Goal: Transaction & Acquisition: Purchase product/service

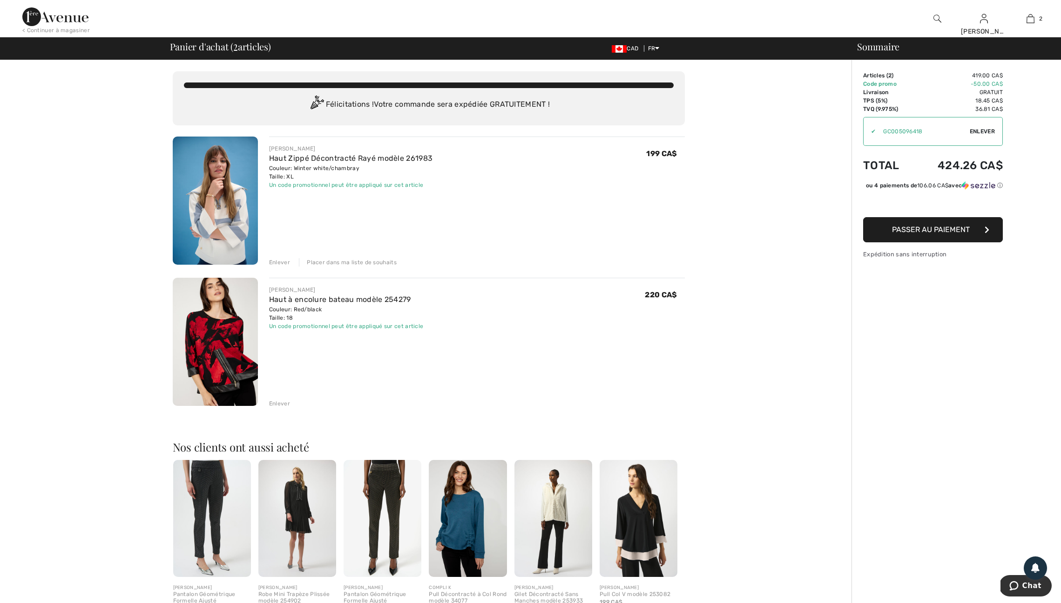
click at [285, 407] on div "Enlever" at bounding box center [279, 403] width 21 height 8
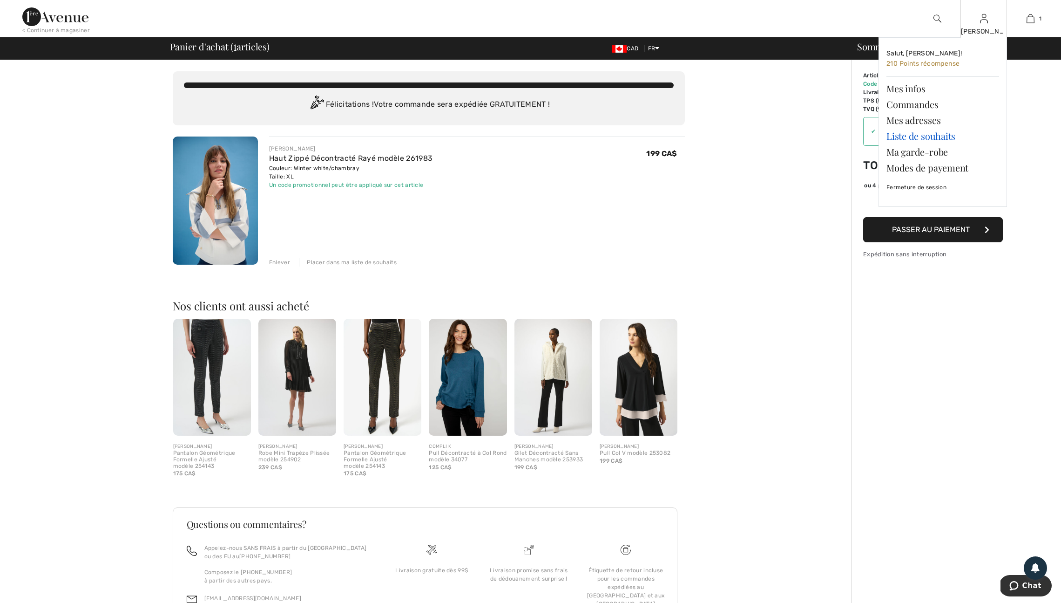
click at [918, 139] on link "Liste de souhaits" at bounding box center [943, 136] width 113 height 16
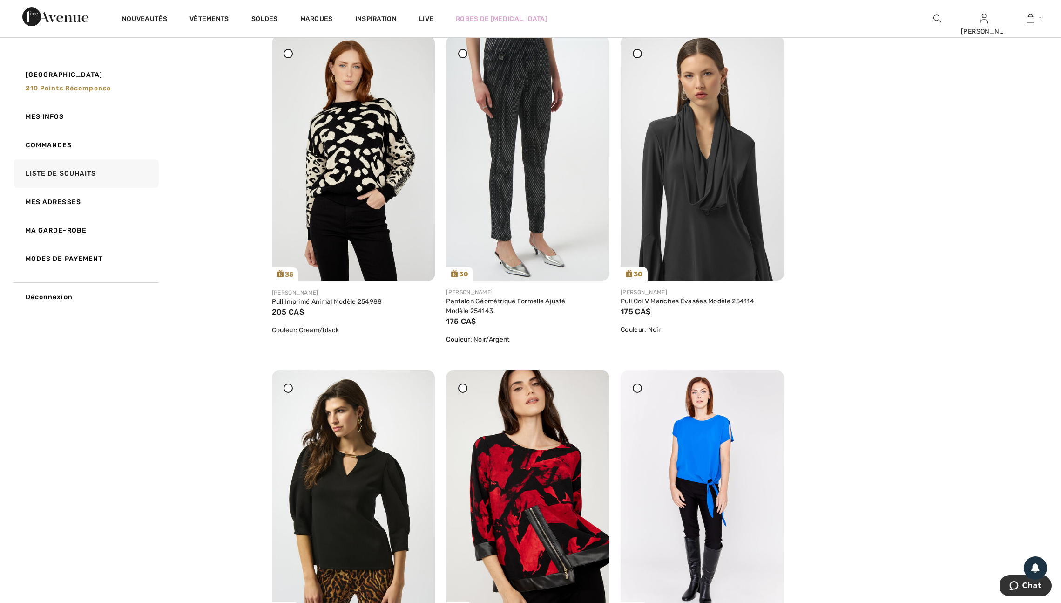
scroll to position [129, 0]
click at [670, 172] on img at bounding box center [702, 157] width 163 height 244
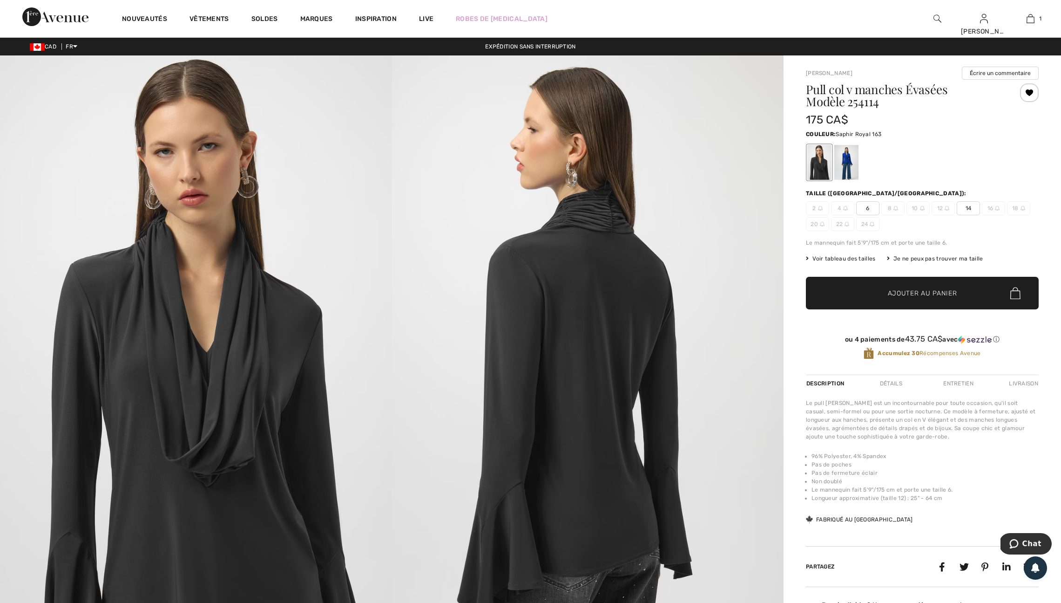
click at [850, 175] on div at bounding box center [847, 162] width 24 height 35
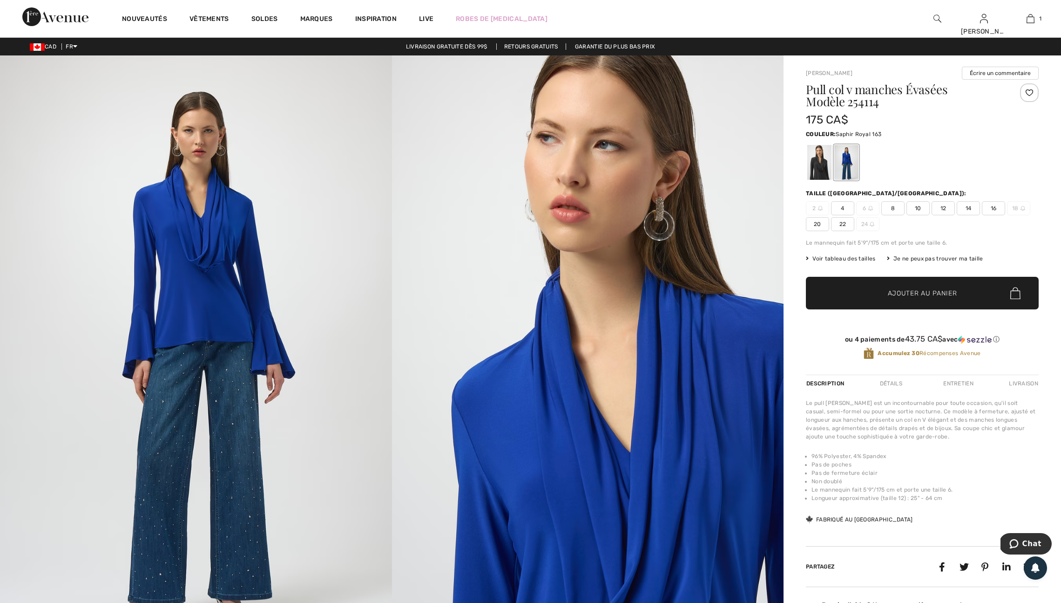
click at [1003, 213] on span "16" at bounding box center [993, 208] width 23 height 14
click at [1022, 93] on div at bounding box center [1029, 92] width 19 height 19
click at [1025, 96] on div "Retiré de ma liste" at bounding box center [1029, 92] width 19 height 19
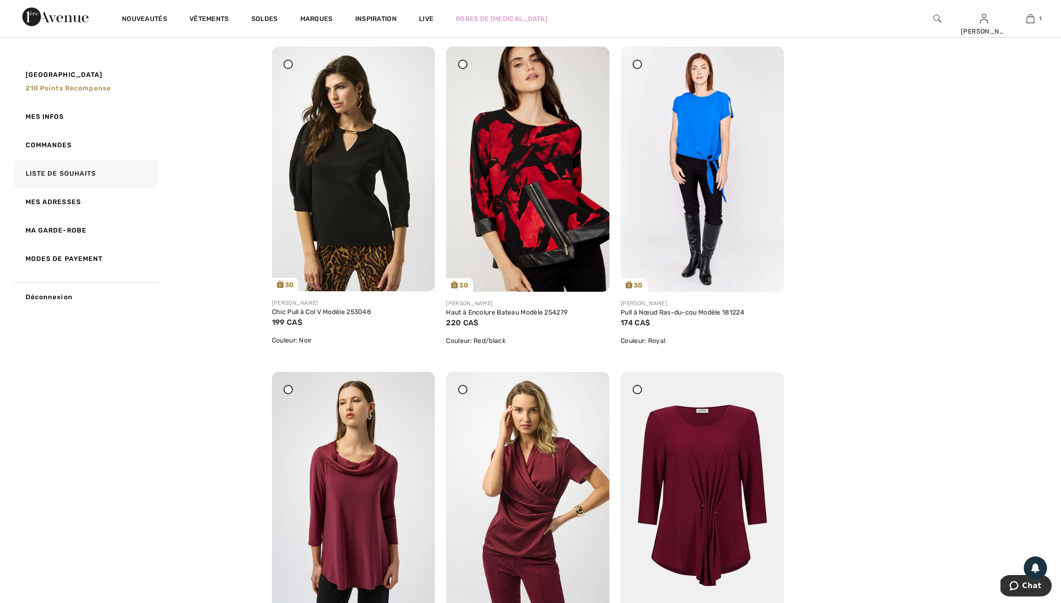
scroll to position [449, 0]
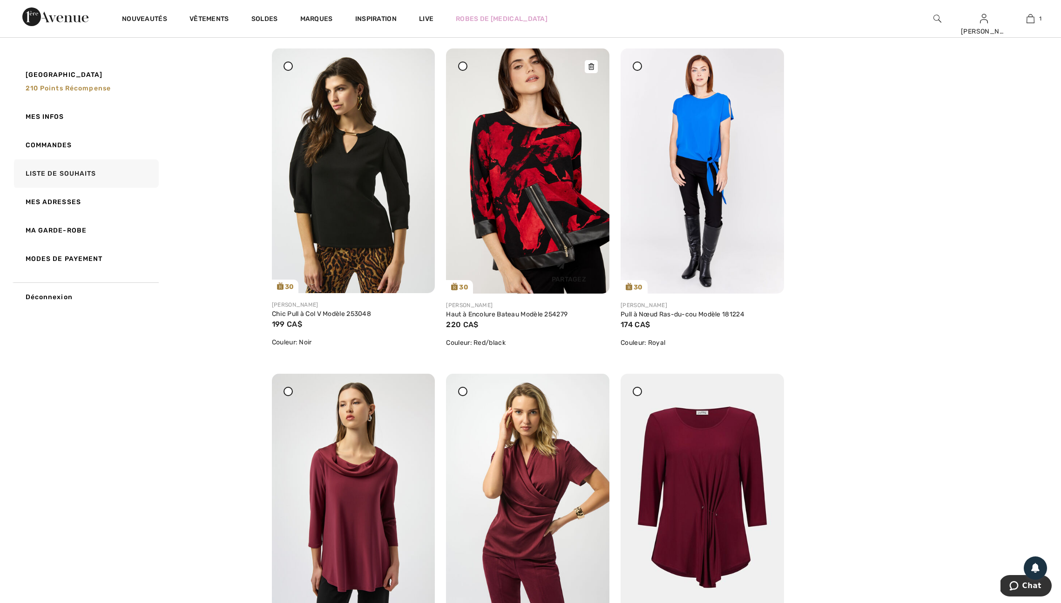
click at [593, 286] on div "Partagez" at bounding box center [569, 269] width 67 height 33
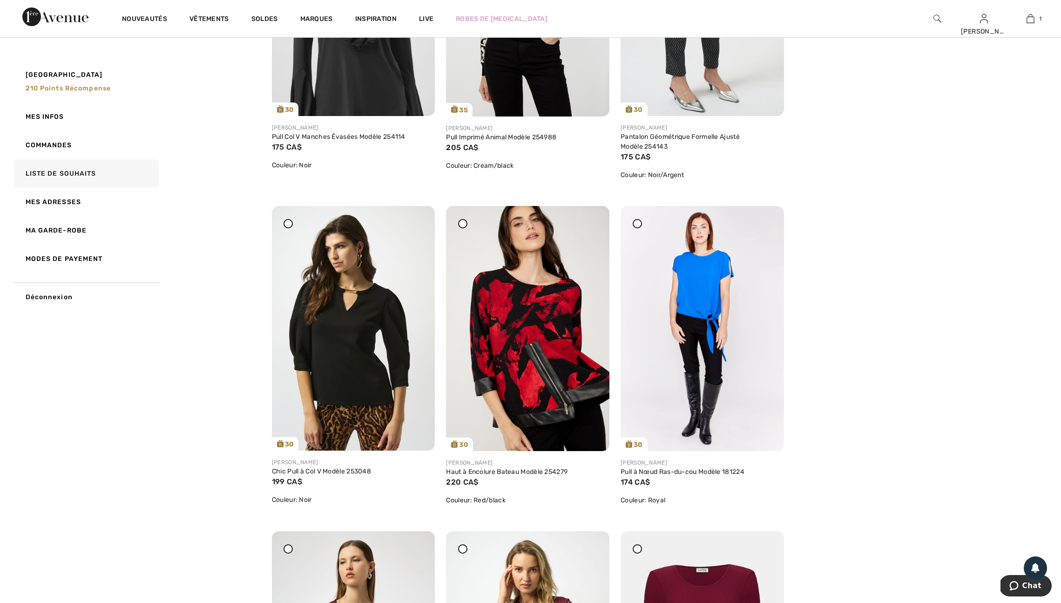
scroll to position [292, 0]
click at [520, 331] on img at bounding box center [527, 327] width 163 height 245
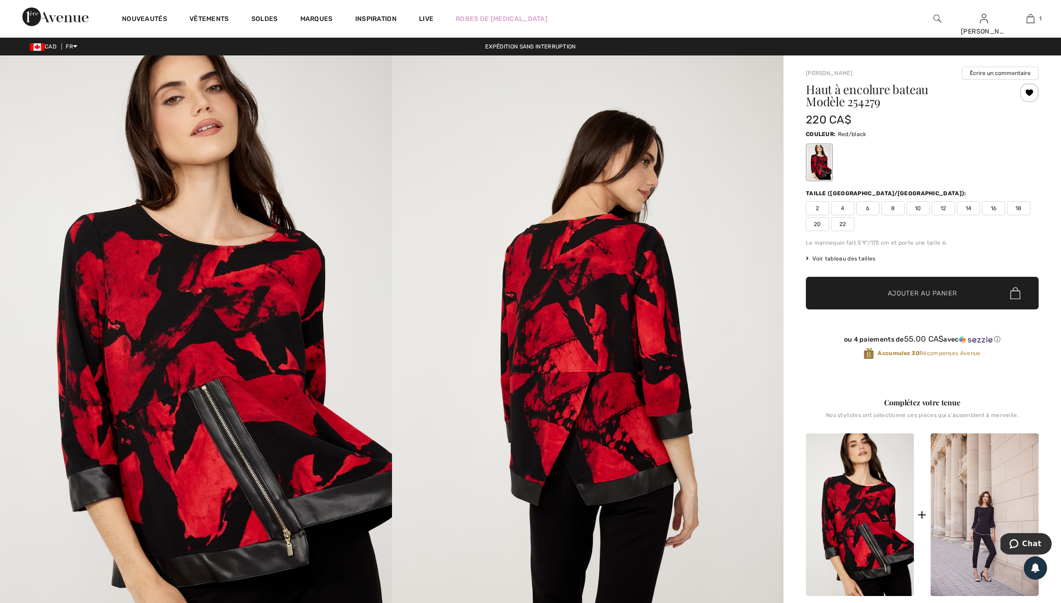
click at [1007, 215] on span "18" at bounding box center [1018, 208] width 23 height 14
click at [922, 298] on span "Ajouter au panier" at bounding box center [922, 293] width 69 height 10
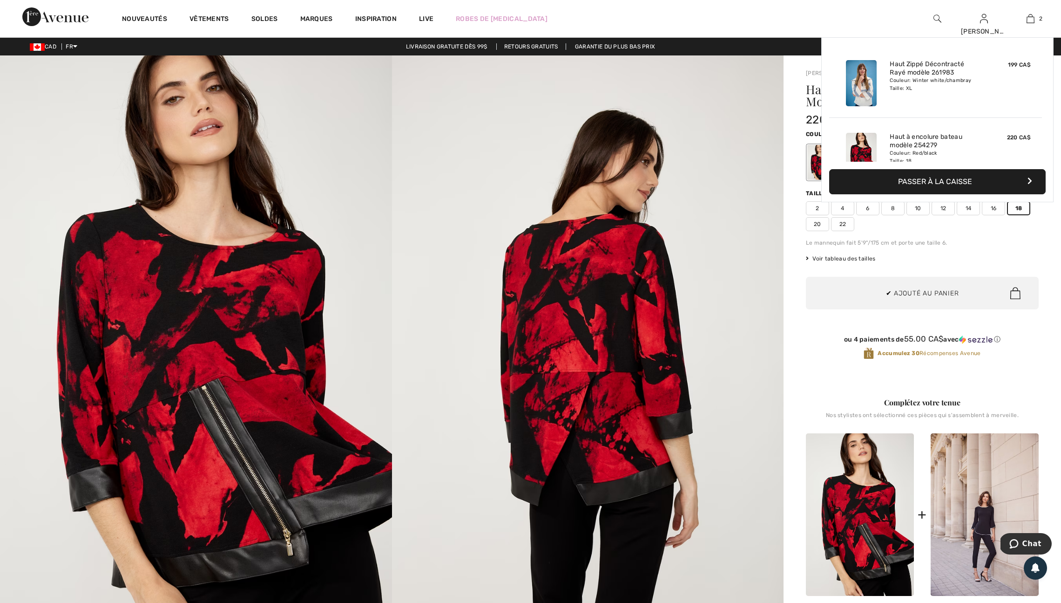
scroll to position [42, 0]
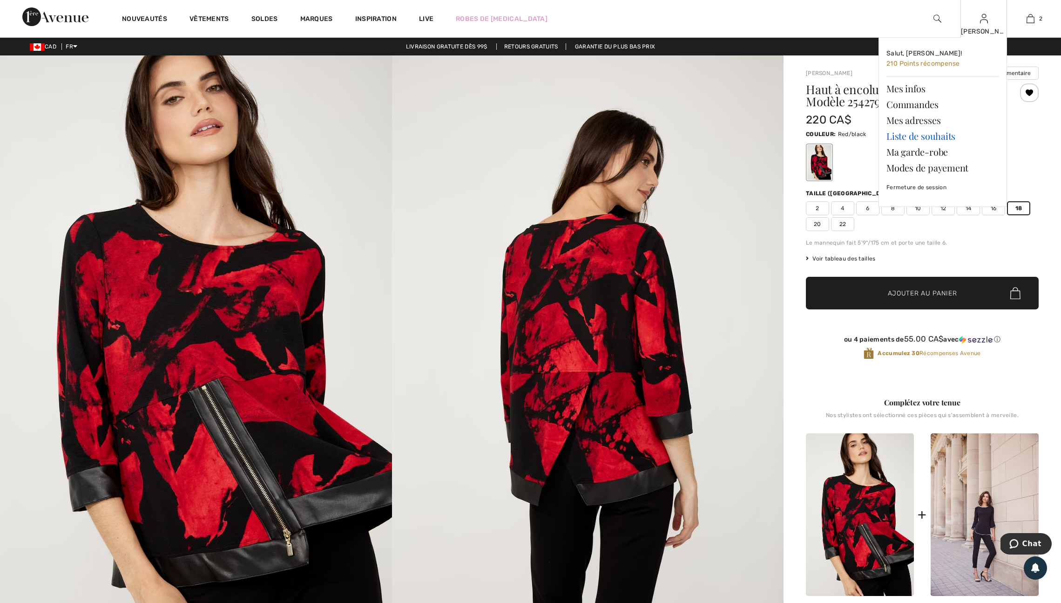
click at [921, 138] on link "Liste de souhaits" at bounding box center [943, 136] width 113 height 16
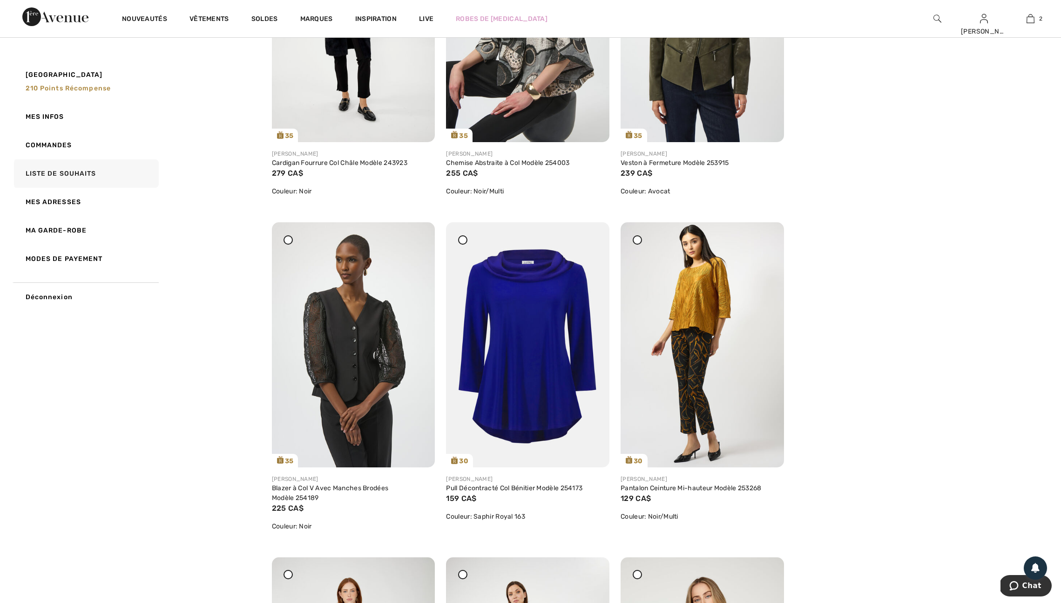
scroll to position [1901, 0]
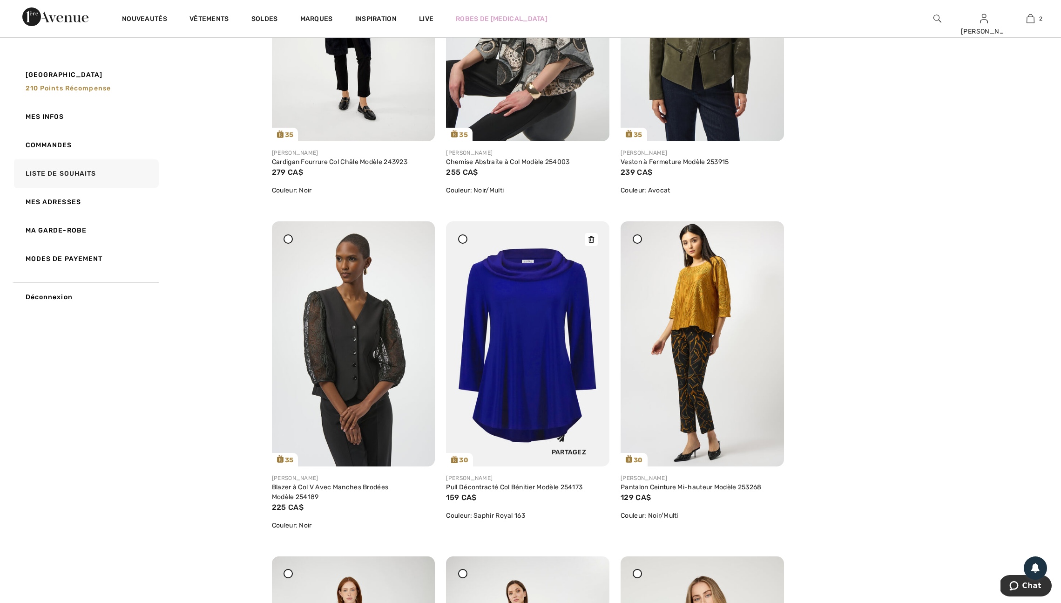
click at [552, 466] on img at bounding box center [527, 343] width 163 height 245
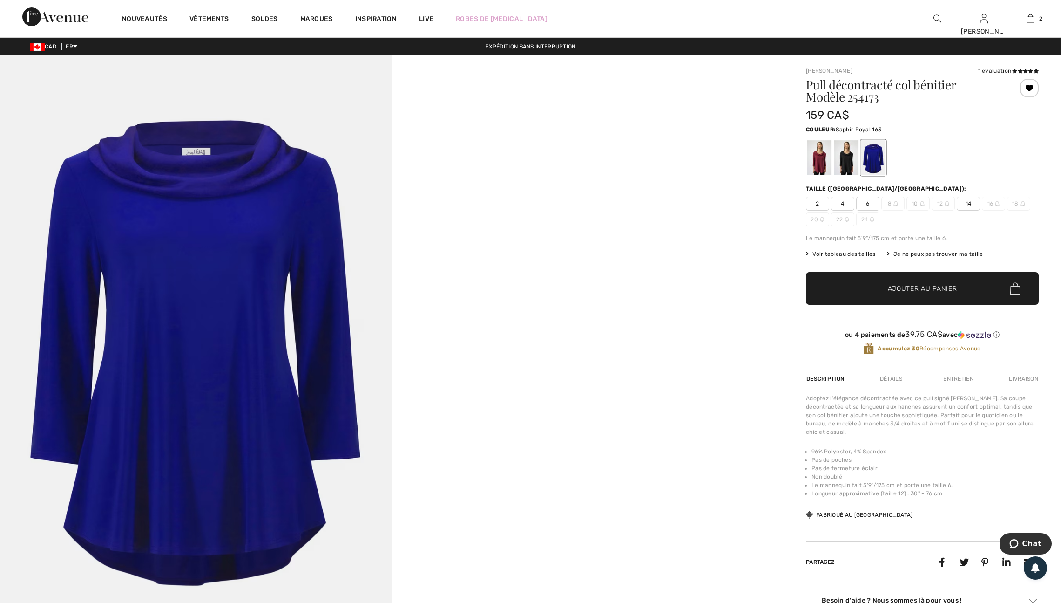
scroll to position [5, 0]
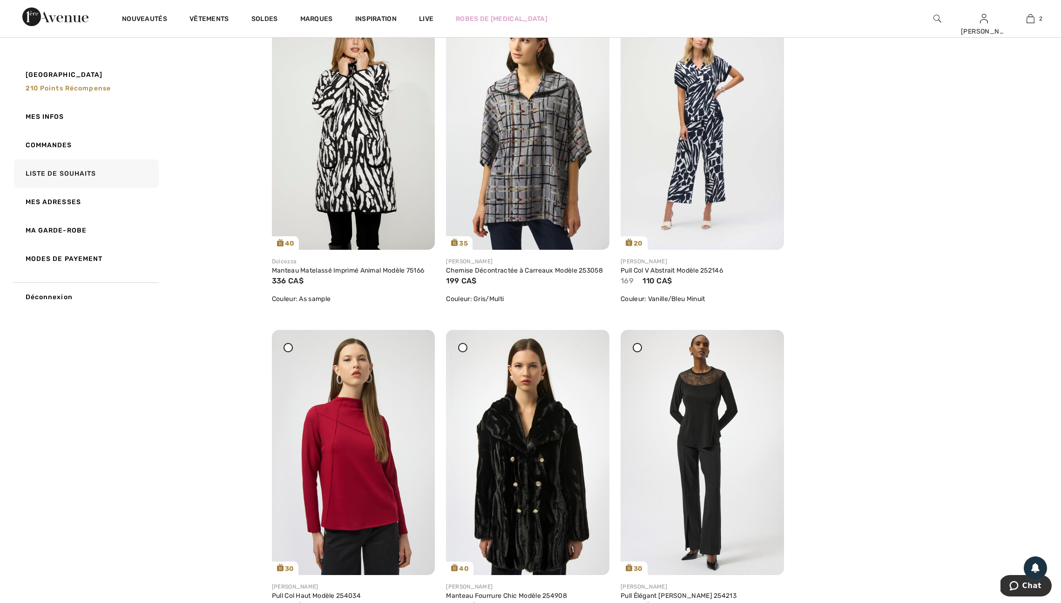
scroll to position [3753, 0]
click at [524, 248] on img at bounding box center [527, 126] width 163 height 244
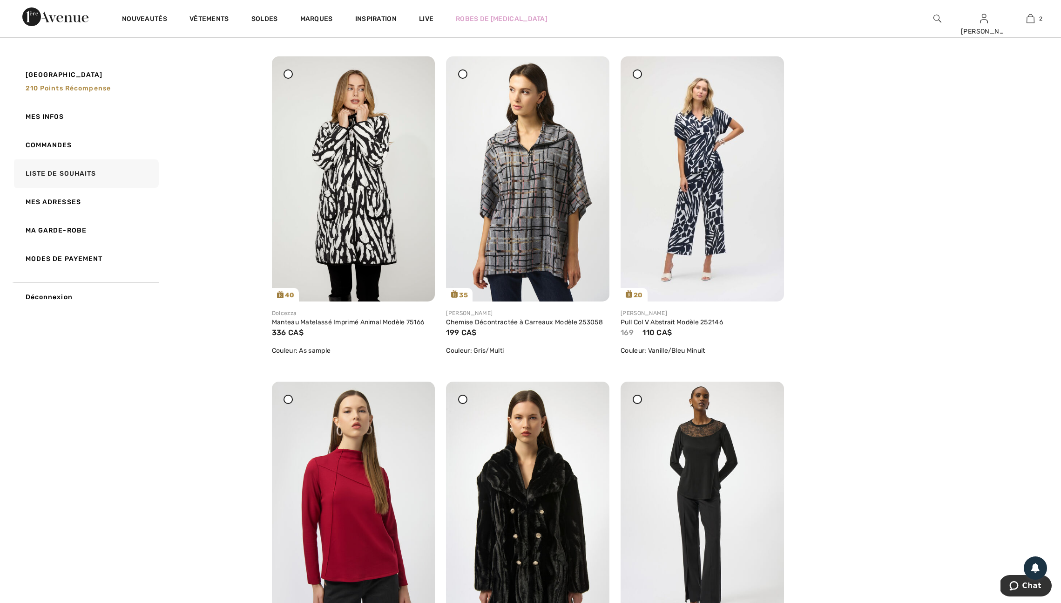
scroll to position [4204, 0]
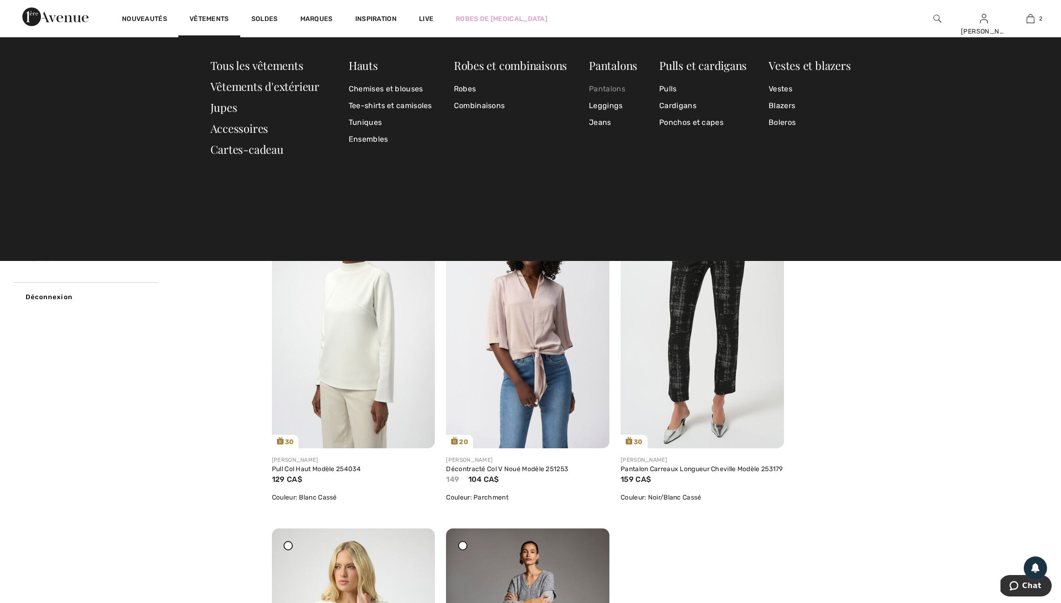
click at [618, 88] on link "Pantalons" at bounding box center [613, 89] width 48 height 17
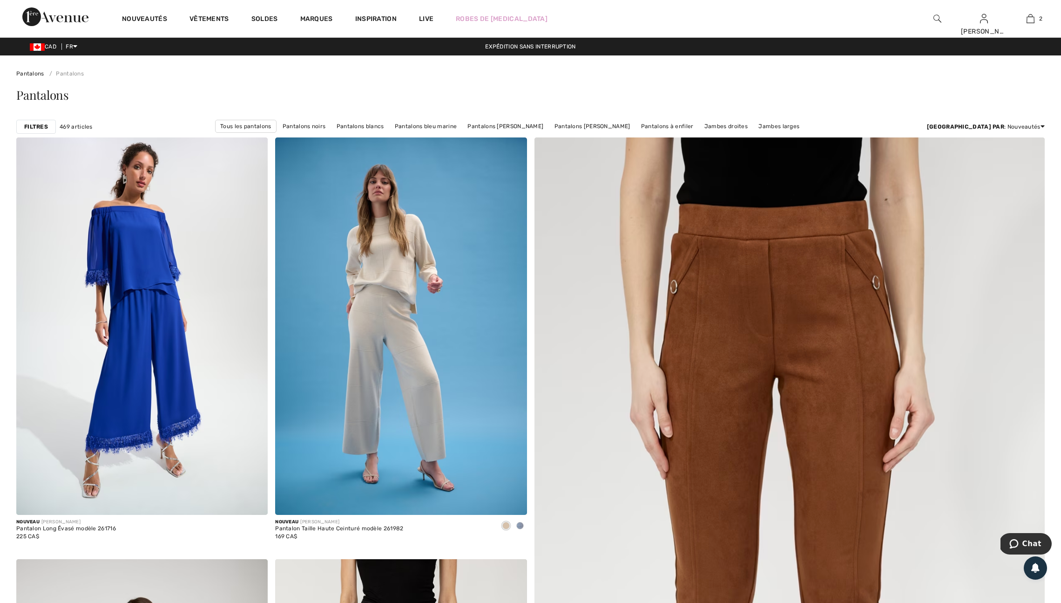
click at [44, 131] on strong "Filtres" at bounding box center [36, 126] width 24 height 8
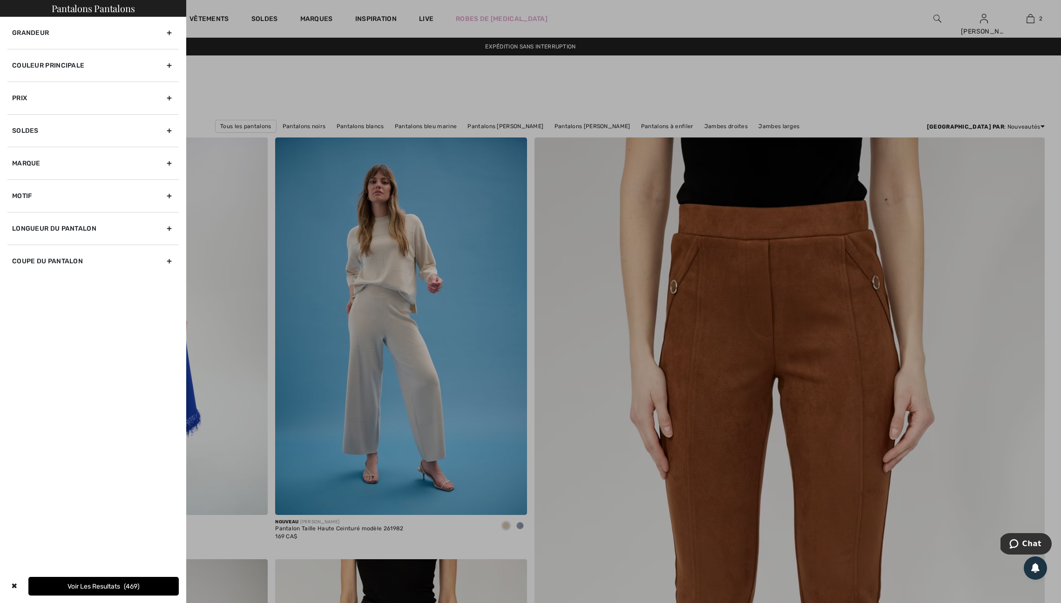
click at [168, 75] on div "Couleur Principale" at bounding box center [92, 65] width 171 height 33
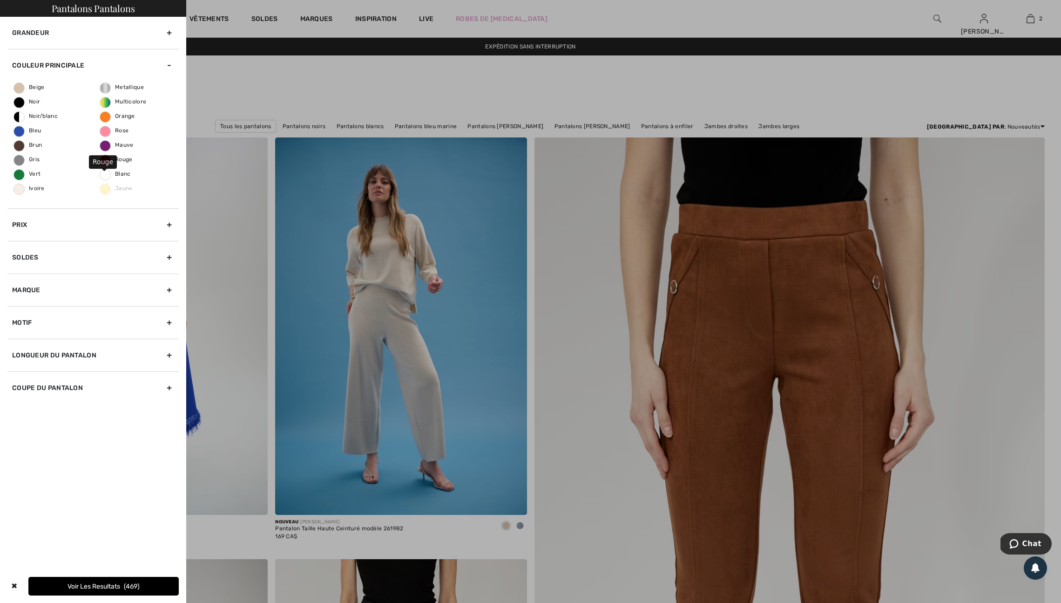
click at [108, 163] on span "Rouge" at bounding box center [116, 159] width 33 height 7
click at [0, 0] on input "Rouge" at bounding box center [0, 0] width 0 height 0
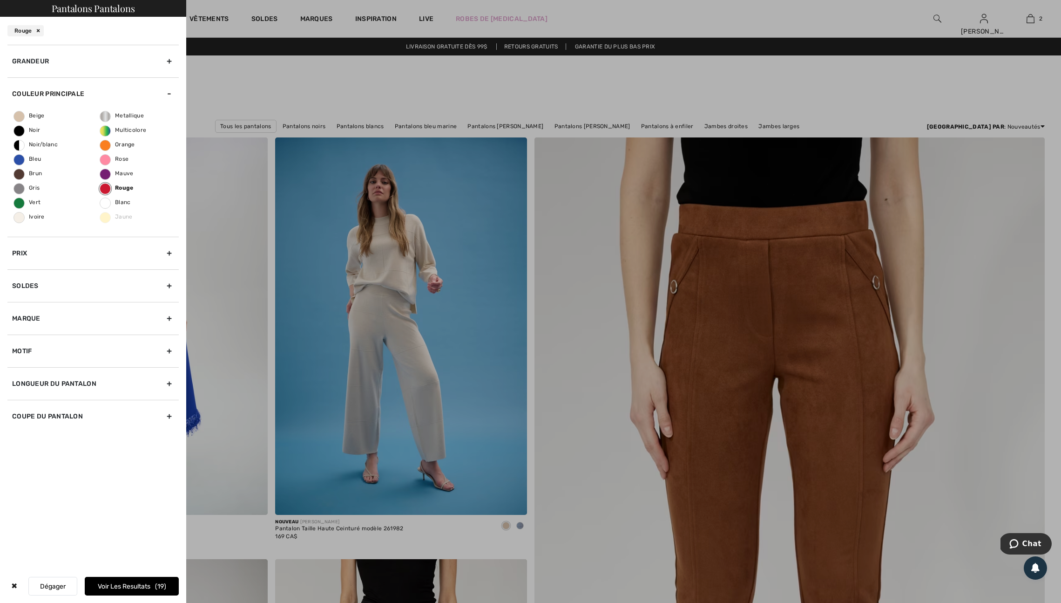
click at [158, 583] on span "19" at bounding box center [160, 586] width 11 height 8
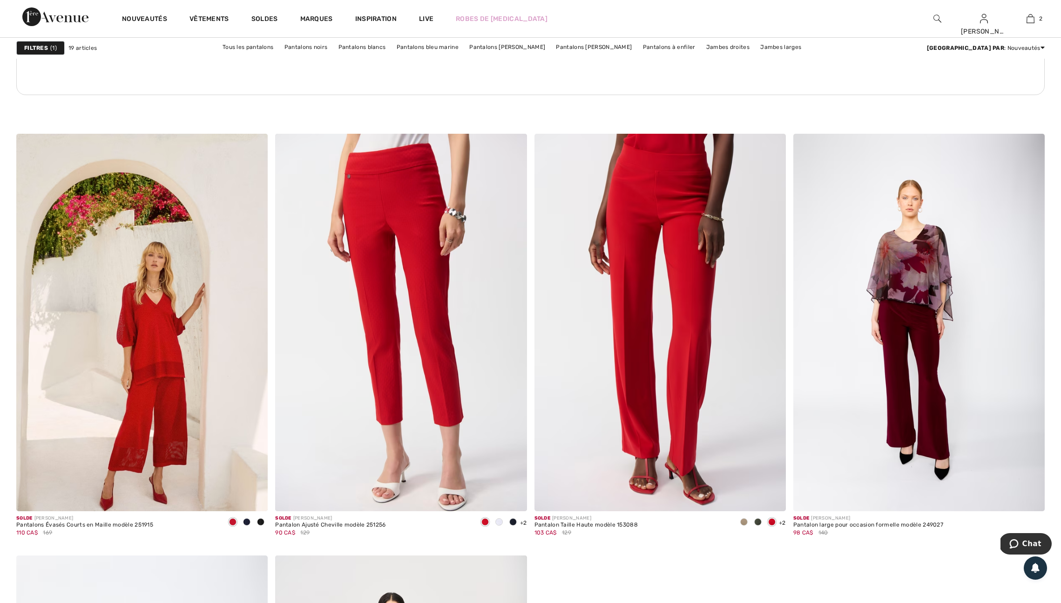
scroll to position [1853, 0]
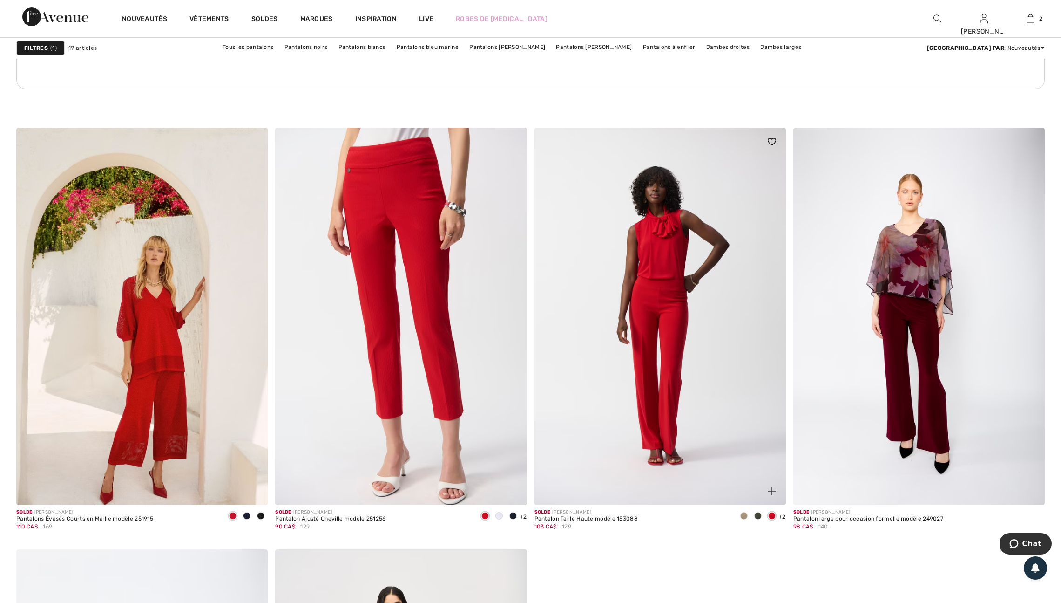
click at [772, 495] on img at bounding box center [772, 491] width 8 height 8
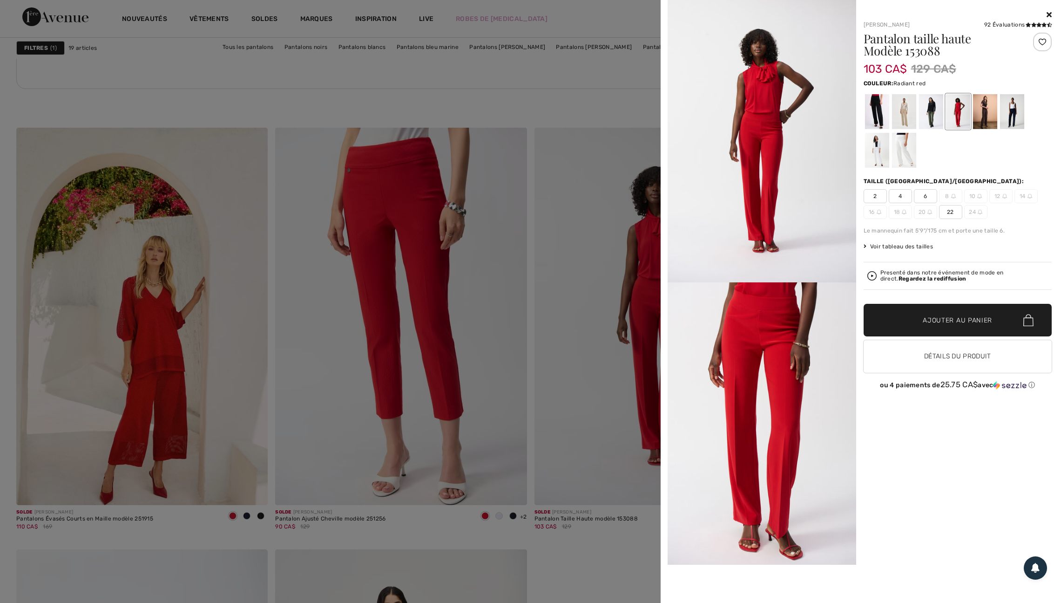
click at [549, 366] on div at bounding box center [530, 301] width 1061 height 603
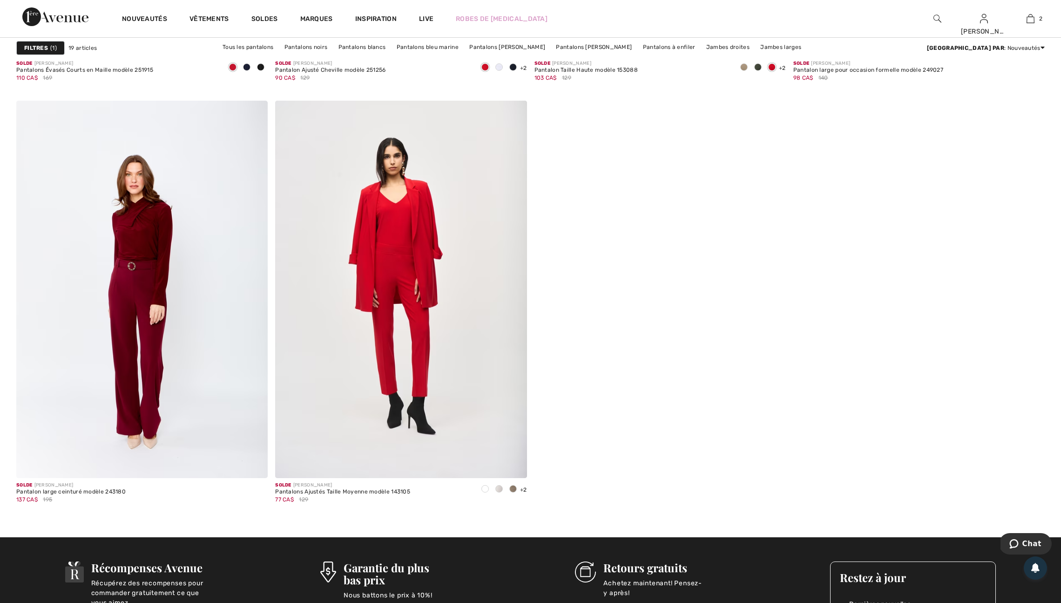
scroll to position [2303, 0]
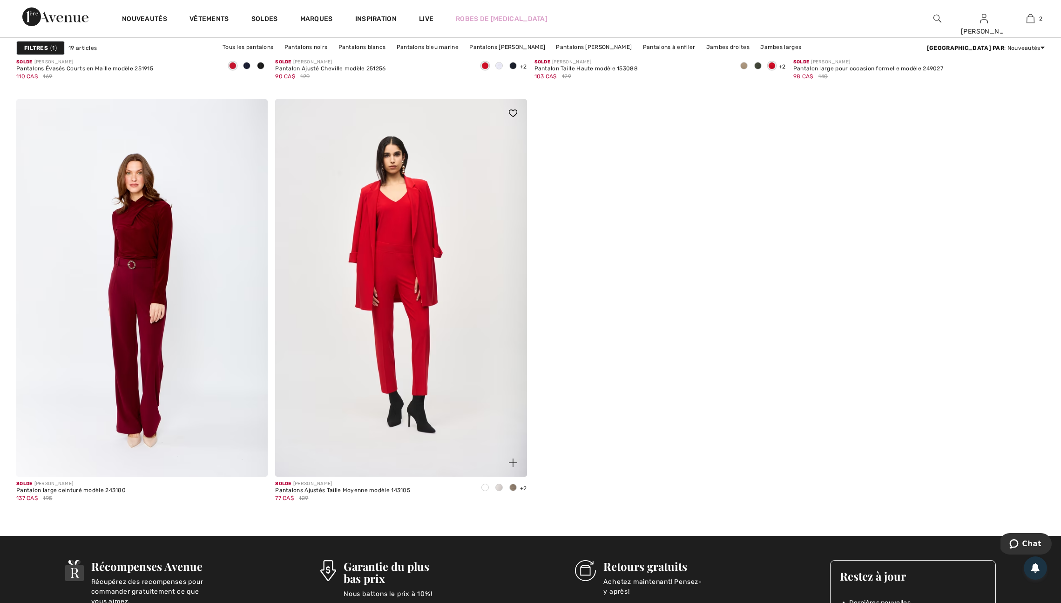
click at [511, 467] on img at bounding box center [513, 462] width 8 height 8
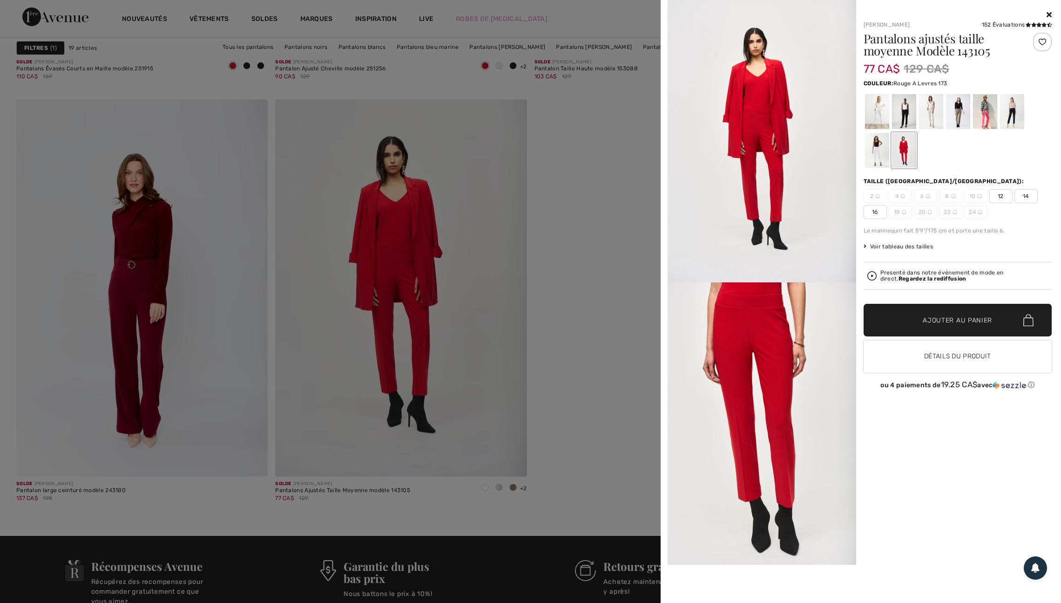
click at [873, 215] on span "16" at bounding box center [875, 212] width 23 height 14
click at [963, 325] on span "Ajouter au panier" at bounding box center [957, 320] width 69 height 10
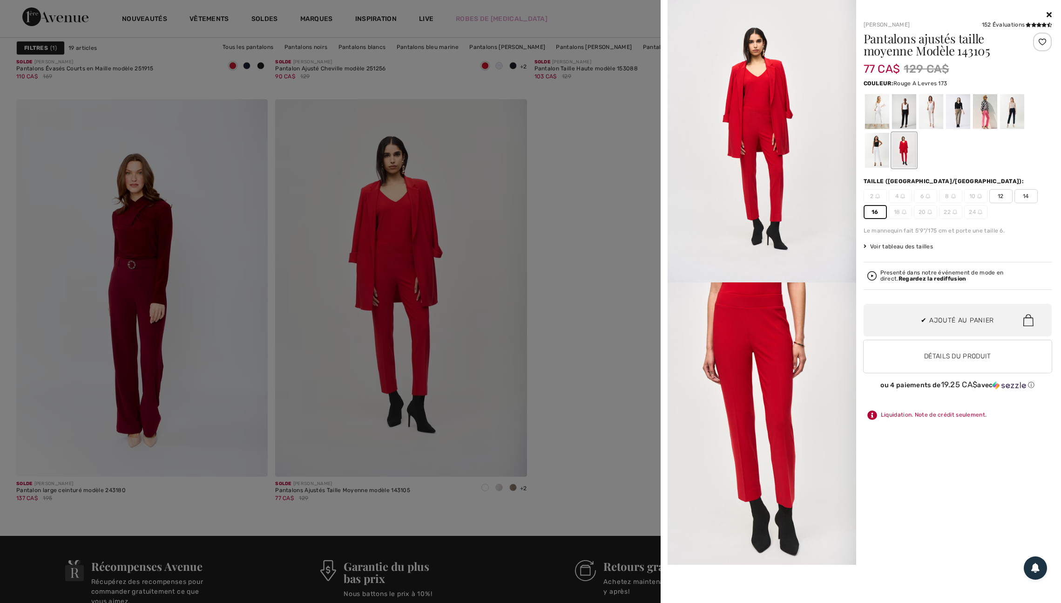
scroll to position [0, 0]
click at [1039, 43] on div at bounding box center [1042, 42] width 19 height 19
click at [595, 201] on div at bounding box center [530, 301] width 1061 height 603
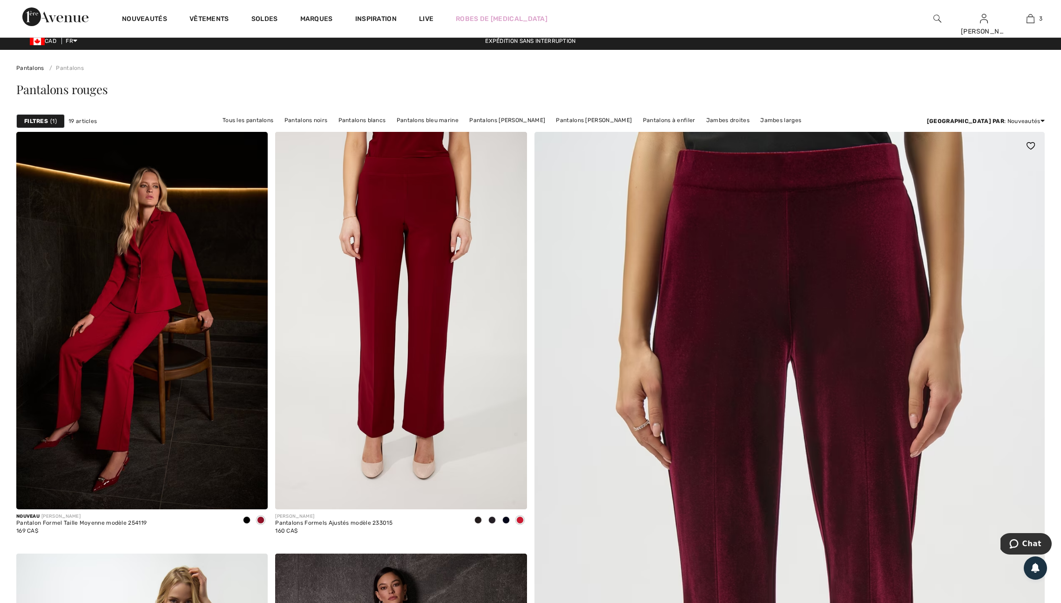
scroll to position [5, 0]
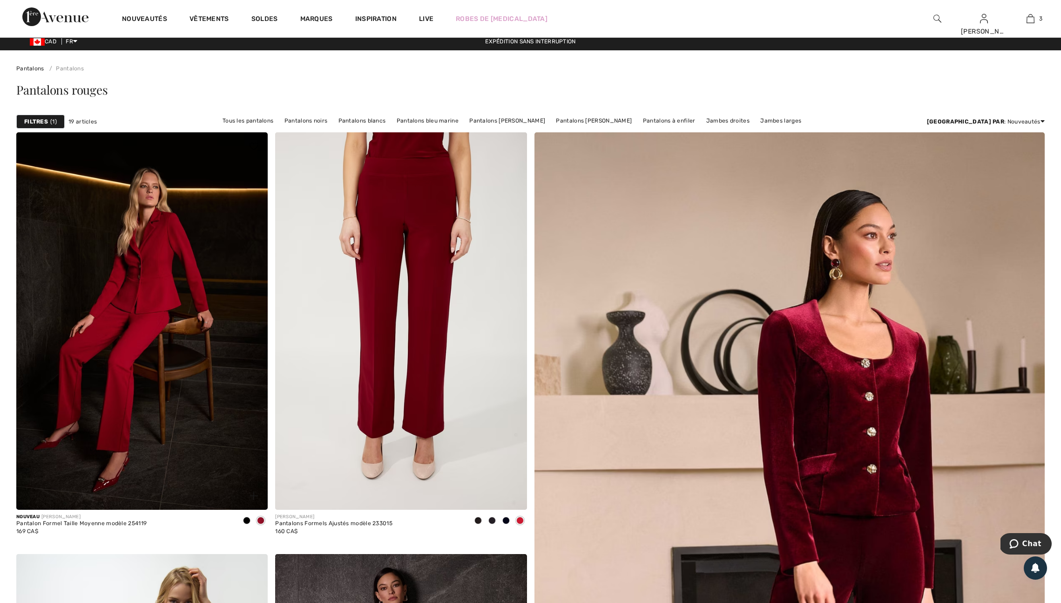
click at [257, 523] on span at bounding box center [260, 519] width 7 height 7
click at [243, 484] on div at bounding box center [248, 490] width 39 height 39
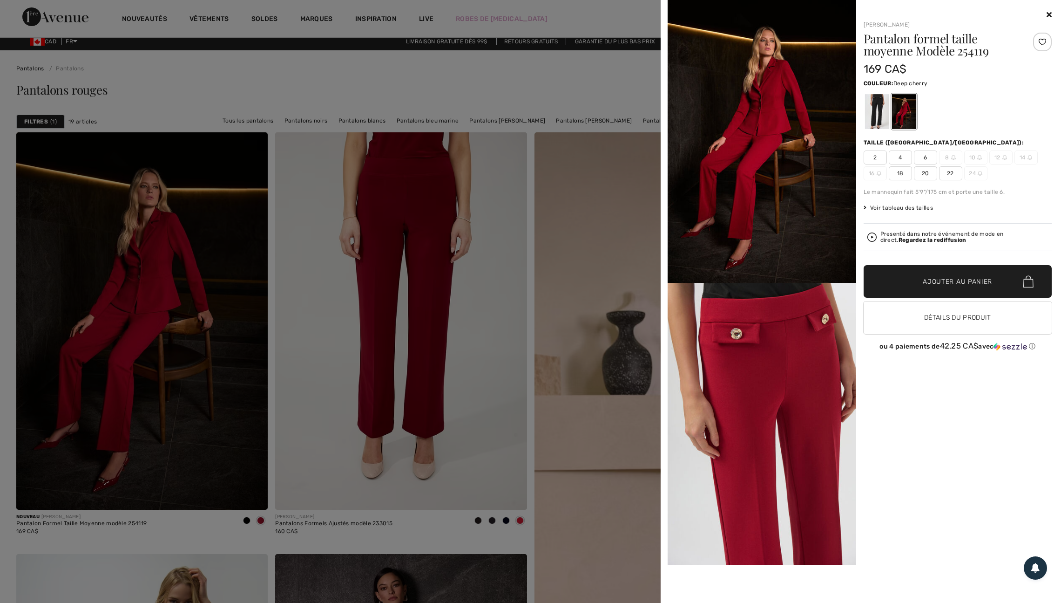
click at [486, 344] on div at bounding box center [530, 301] width 1061 height 603
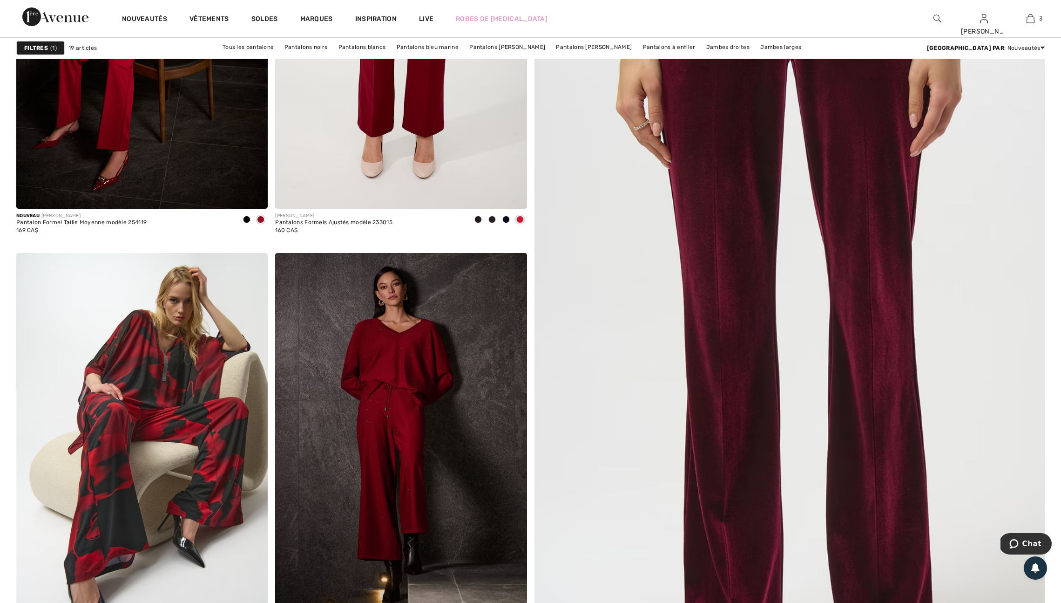
scroll to position [0, 0]
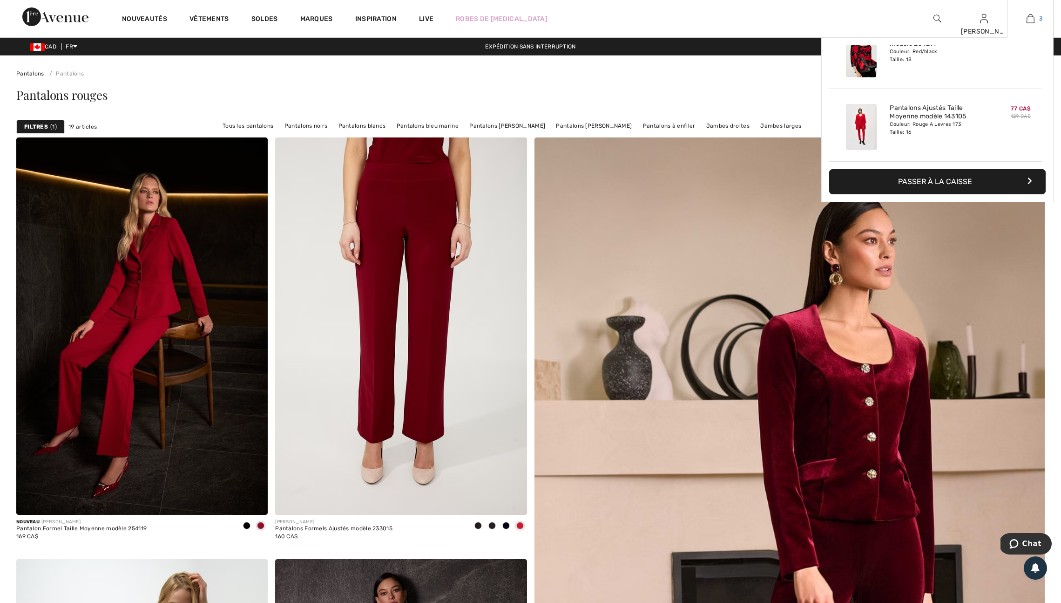
click at [1029, 21] on img at bounding box center [1031, 18] width 8 height 11
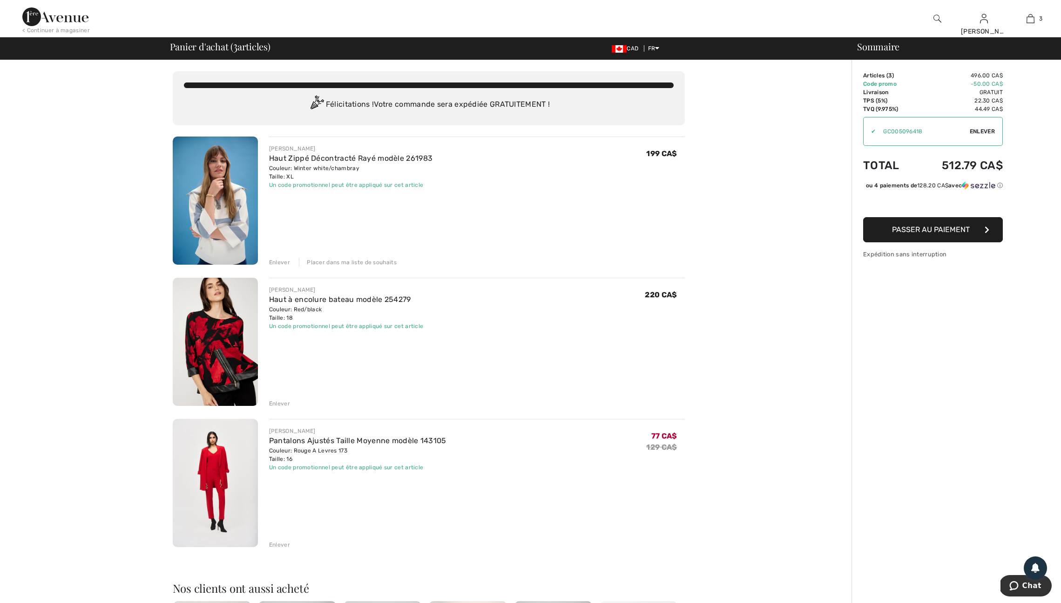
click at [286, 549] on div "Enlever" at bounding box center [279, 544] width 21 height 8
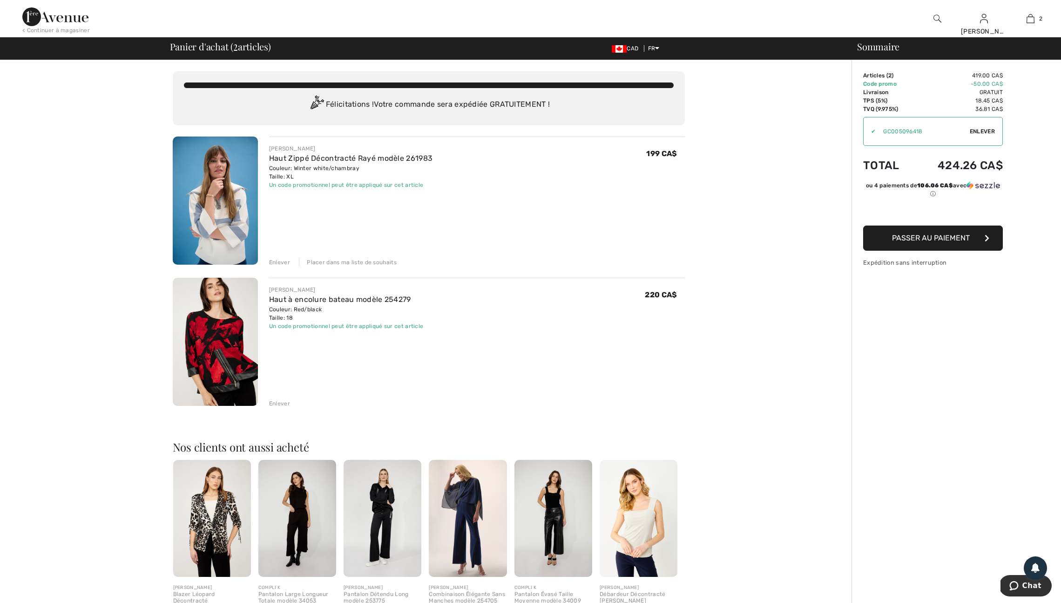
click at [951, 242] on span "Passer au paiement" at bounding box center [931, 237] width 78 height 9
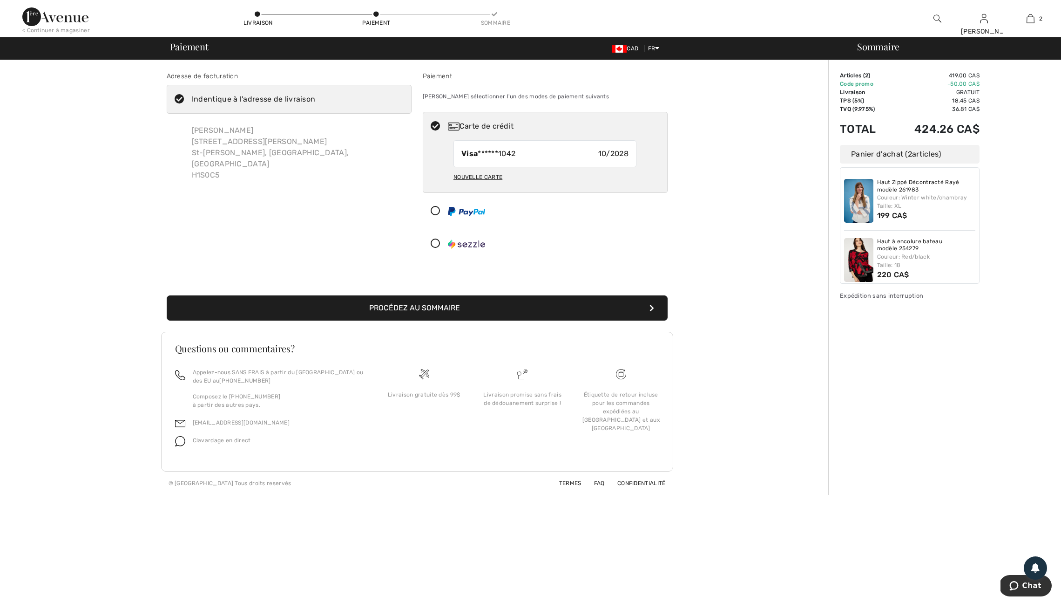
click at [437, 320] on button "Procédez au sommaire" at bounding box center [417, 307] width 501 height 25
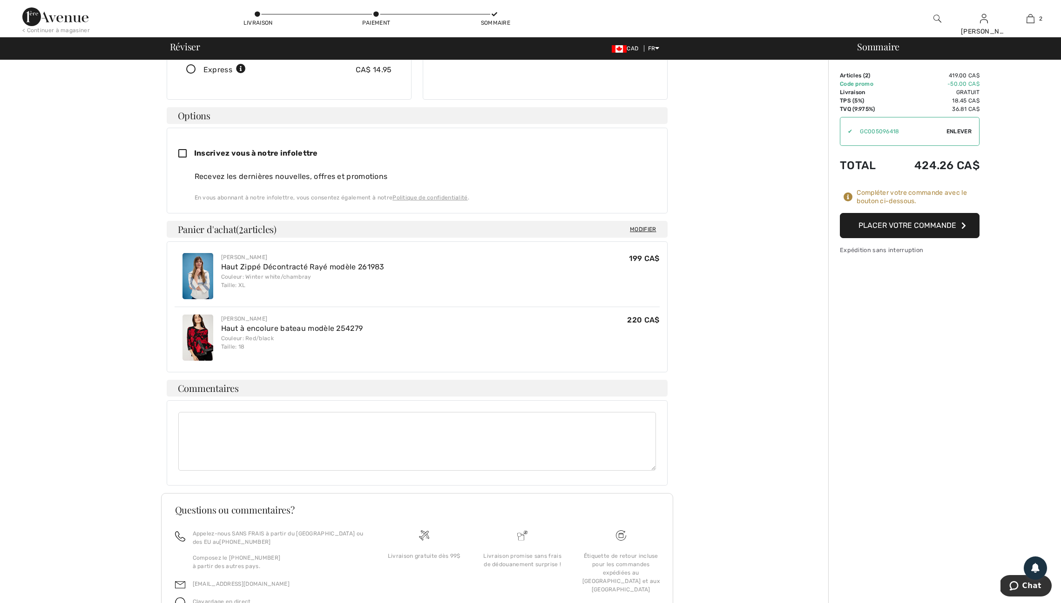
scroll to position [186, 0]
click at [939, 233] on button "Placer votre commande" at bounding box center [910, 225] width 140 height 25
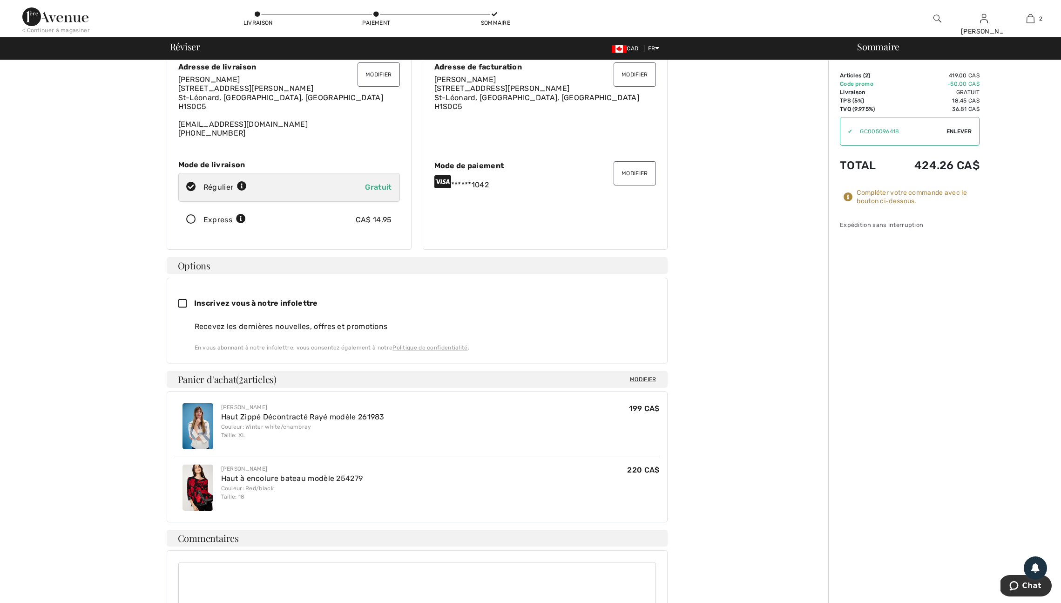
scroll to position [24, 0]
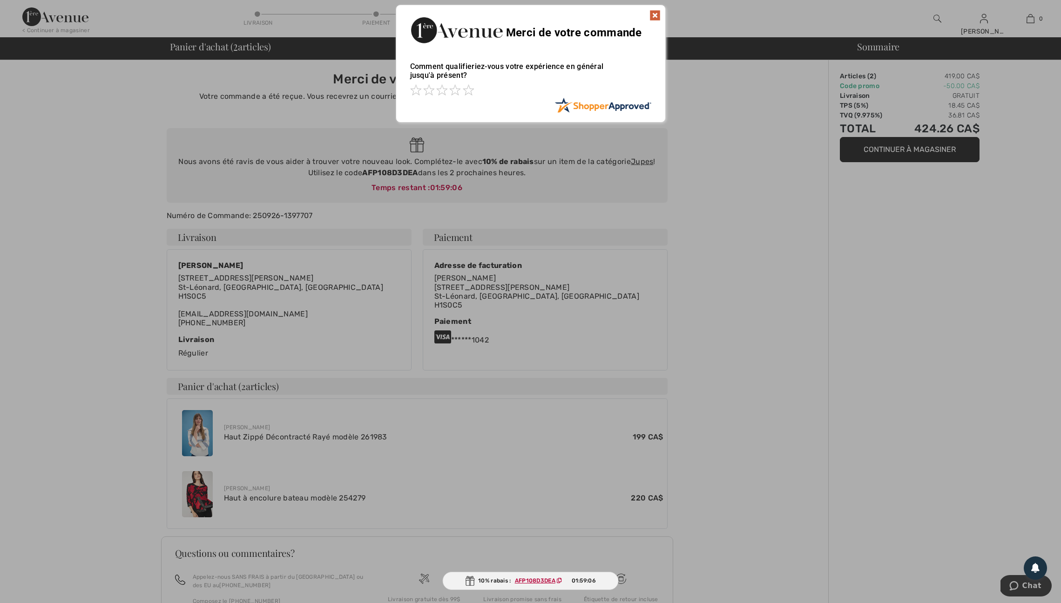
click at [654, 13] on img at bounding box center [655, 15] width 11 height 11
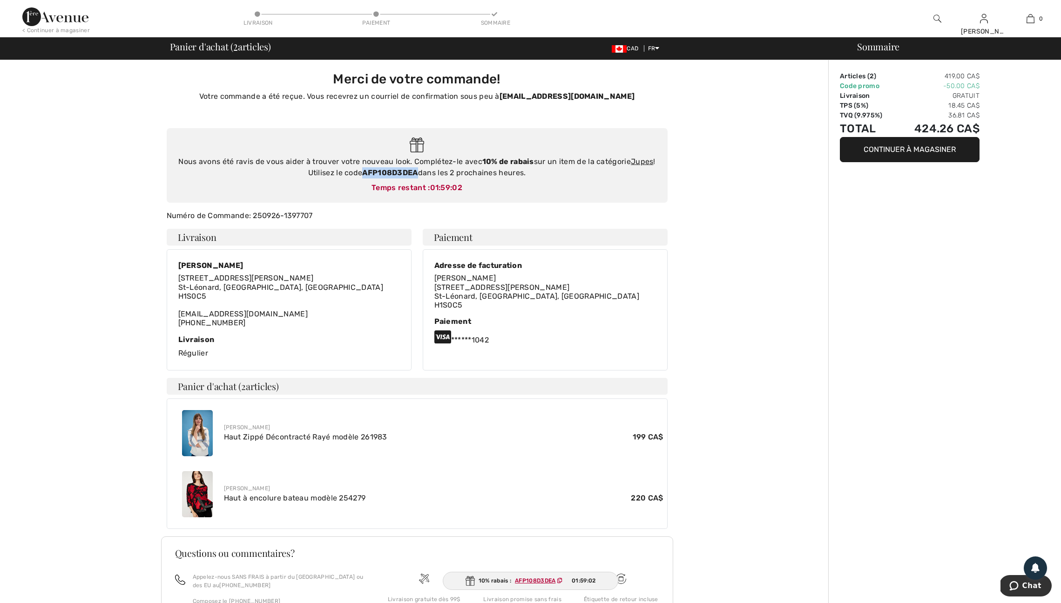
drag, startPoint x: 364, startPoint y: 186, endPoint x: 418, endPoint y: 189, distance: 54.1
click at [418, 177] on strong "AFP108D3DEA" at bounding box center [389, 172] width 55 height 9
copy strong "AFP108D3DEA"
click at [63, 14] on img at bounding box center [55, 16] width 66 height 19
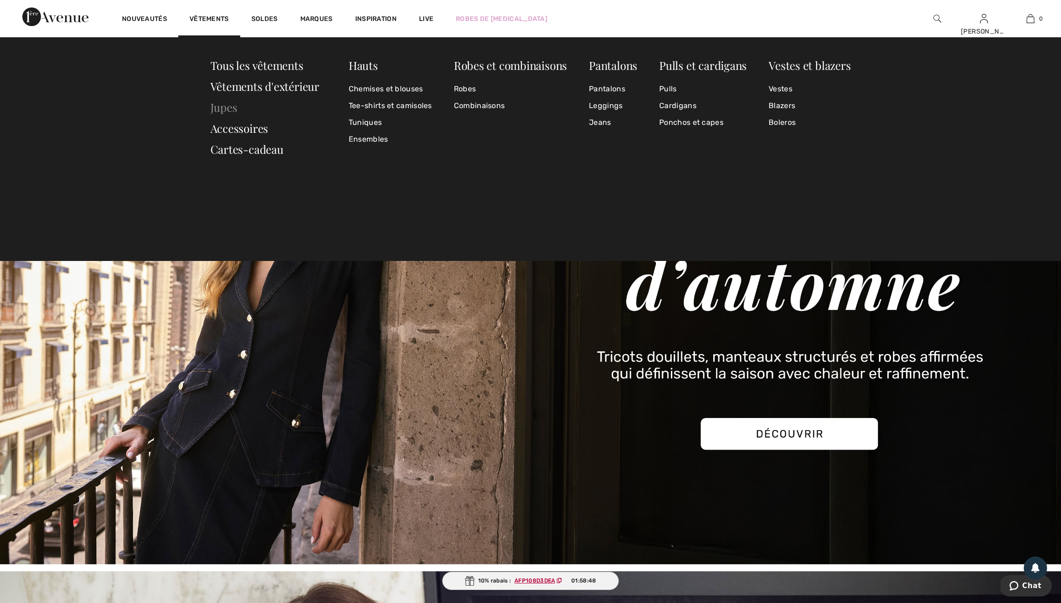
click at [227, 107] on link "Jupes" at bounding box center [223, 107] width 27 height 15
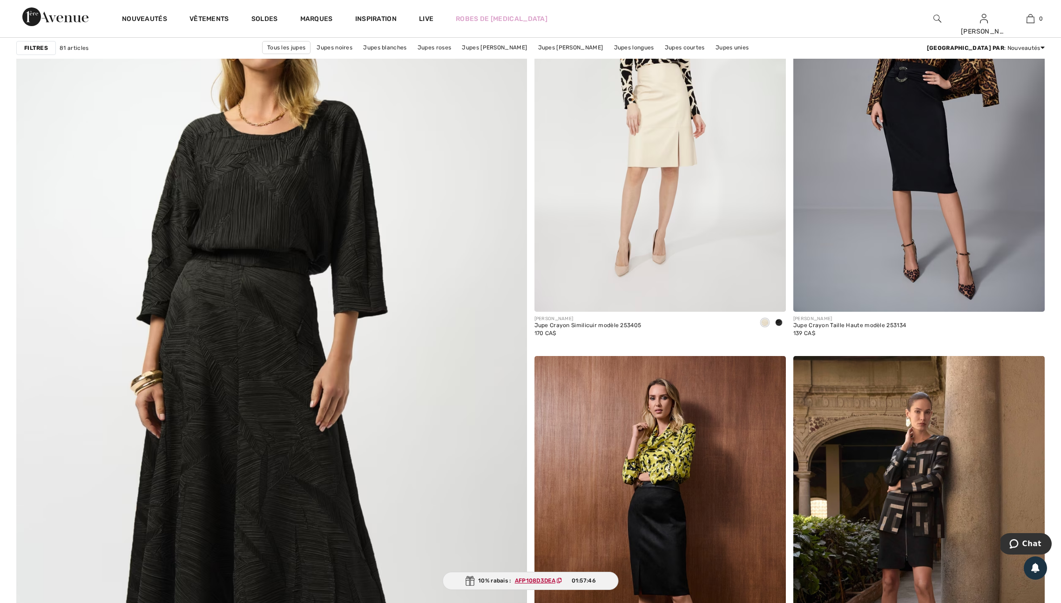
scroll to position [3496, 0]
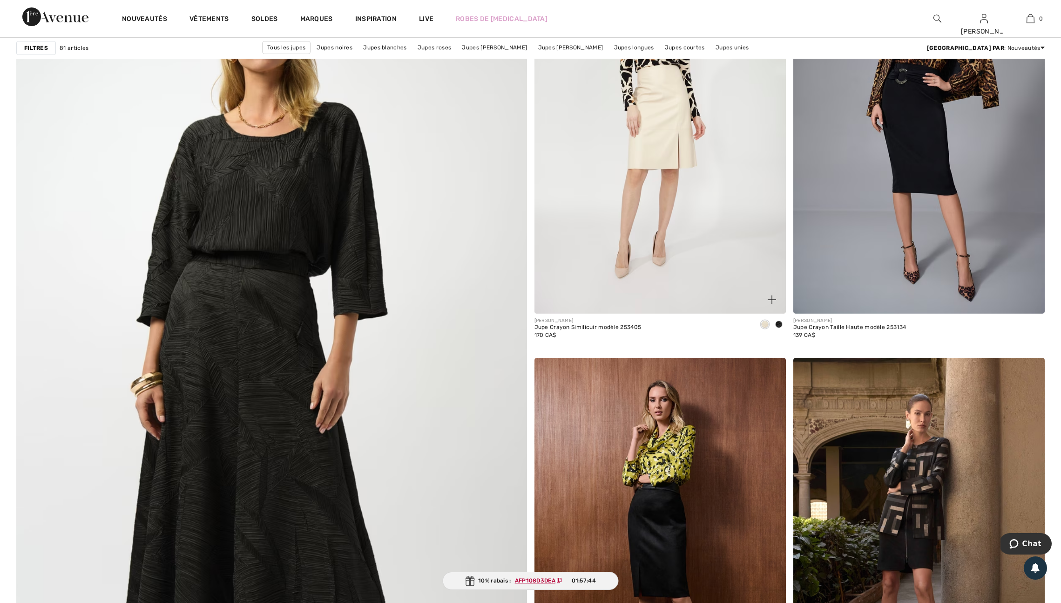
click at [777, 328] on span at bounding box center [778, 323] width 7 height 7
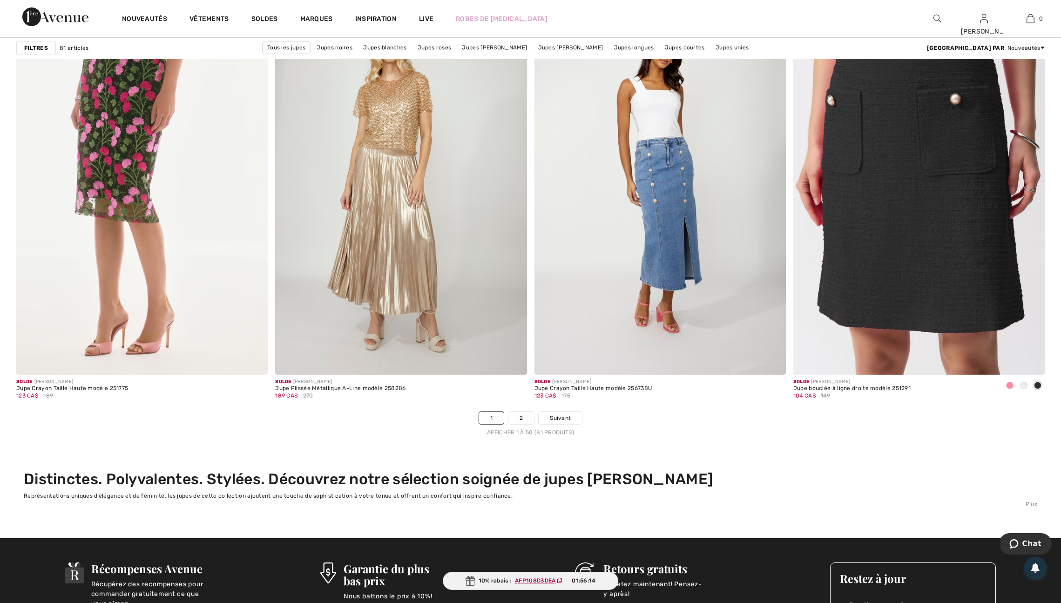
scroll to position [6126, 0]
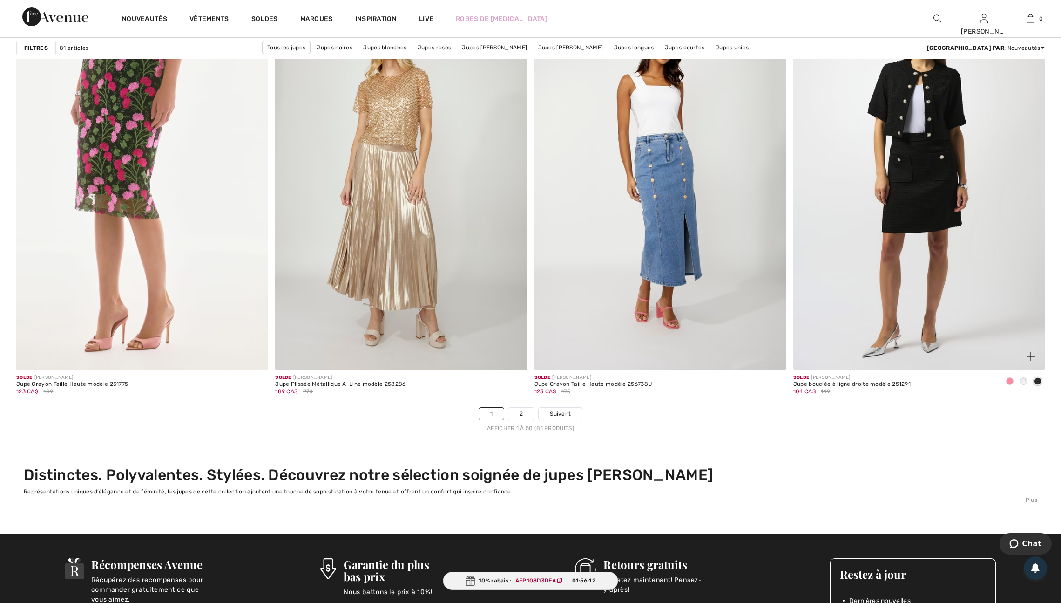
click at [939, 306] on img at bounding box center [919, 181] width 251 height 377
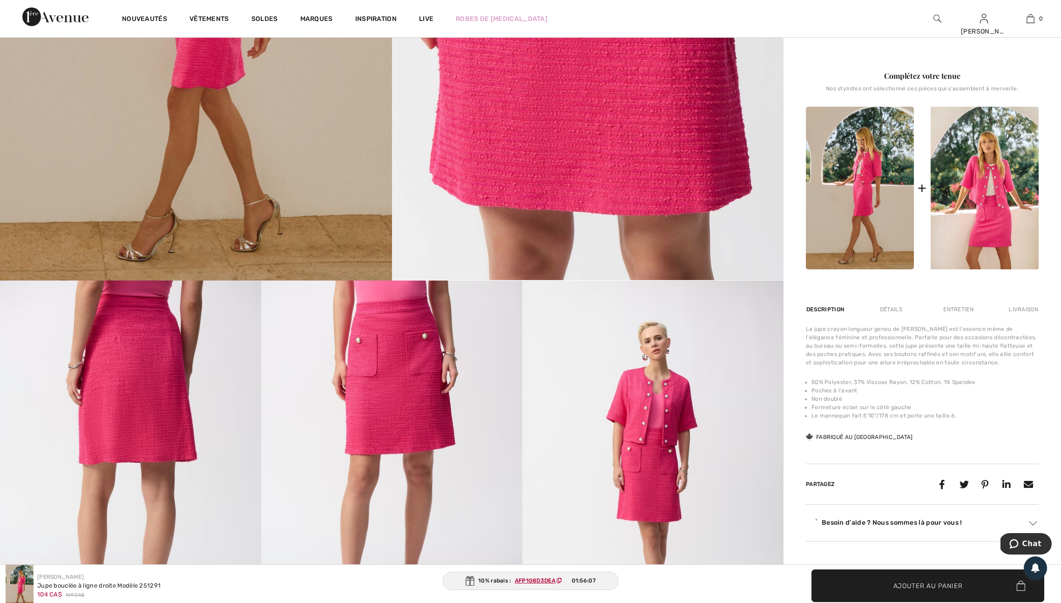
scroll to position [363, 0]
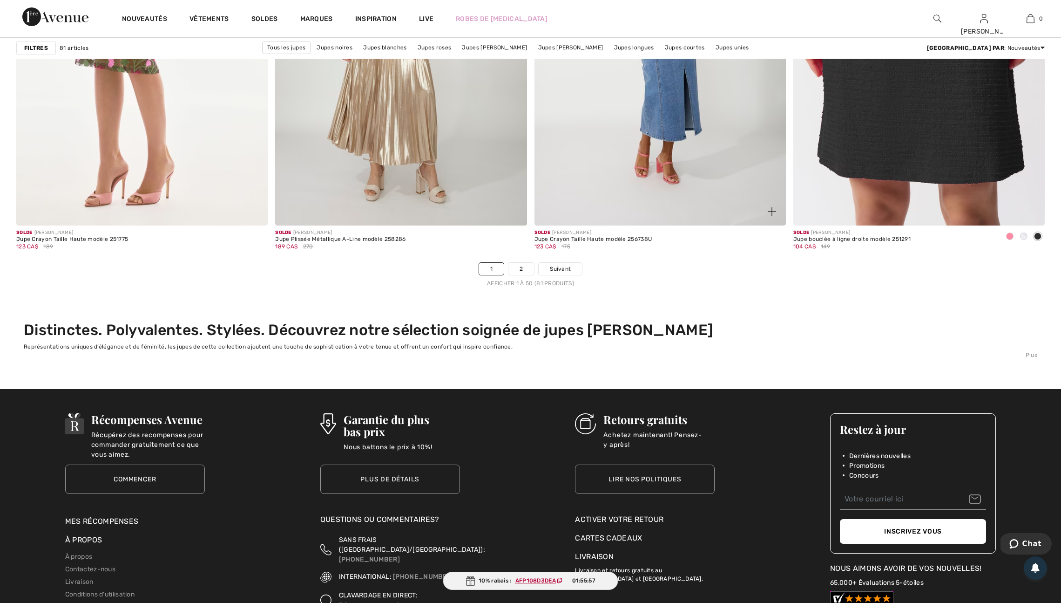
scroll to position [6275, 0]
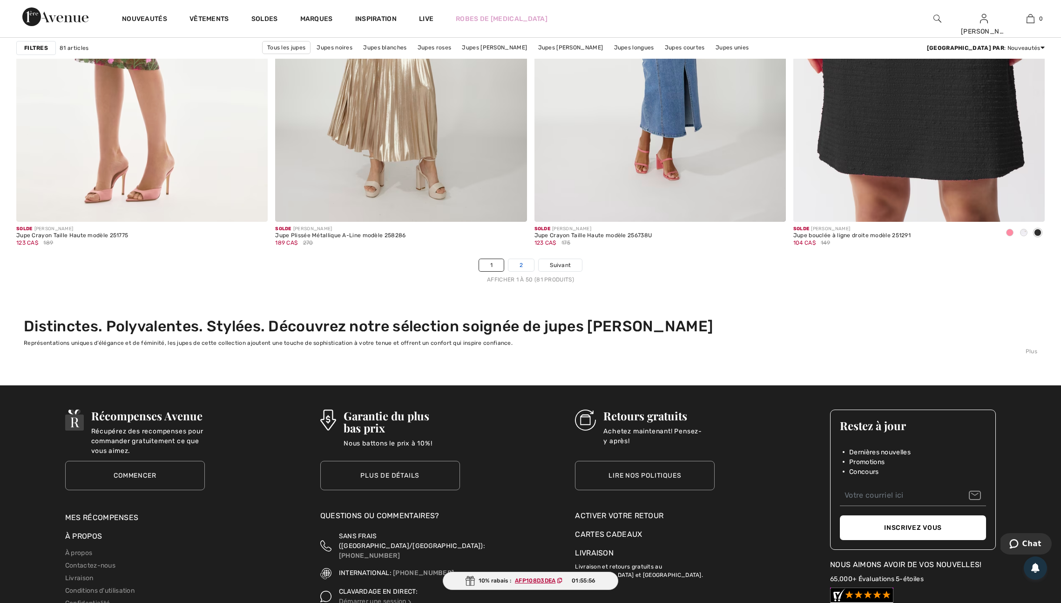
click at [519, 271] on link "2" at bounding box center [522, 265] width 26 height 12
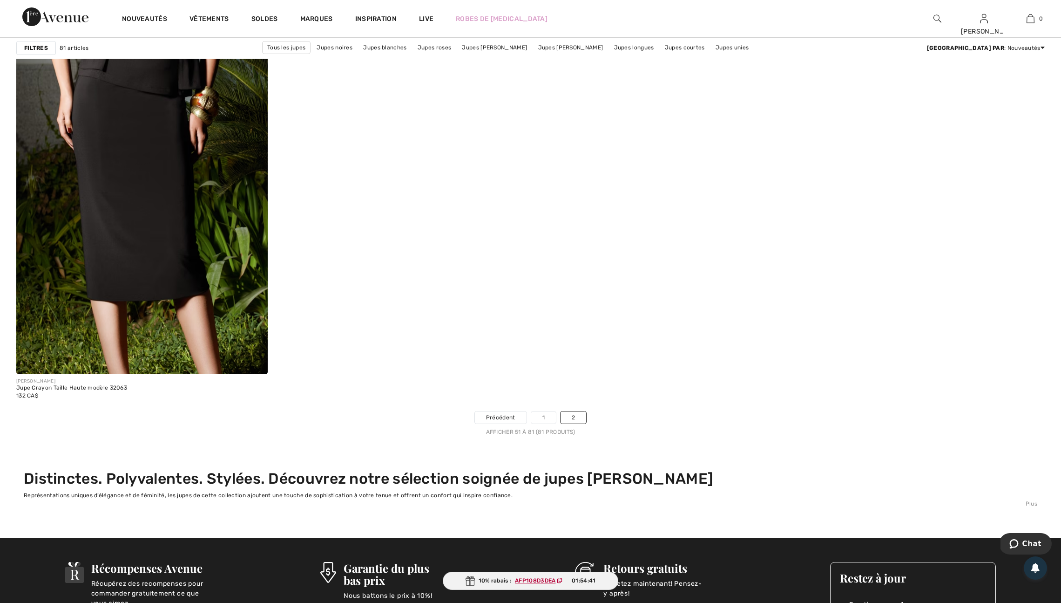
scroll to position [4277, 0]
